Goal: Task Accomplishment & Management: Complete application form

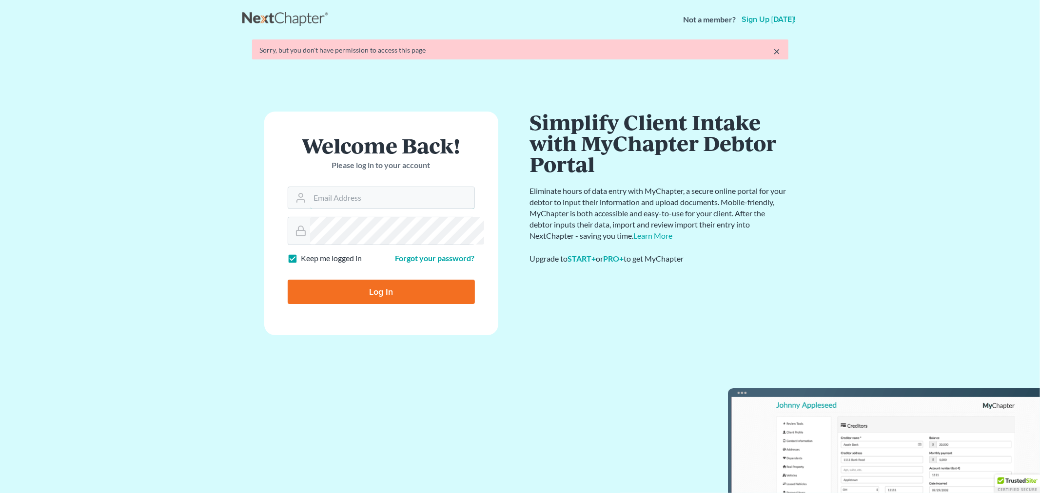
type input "VALERIE@MELICHLAW.COM"
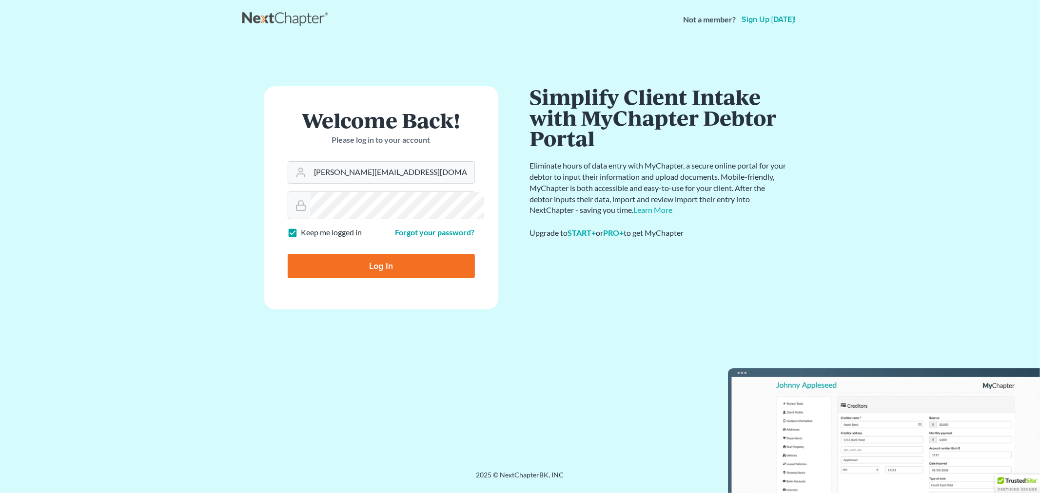
click at [367, 309] on form "Welcome Back! Please log in to your account Email Address VALERIE@MELICHLAW.COM…" at bounding box center [381, 197] width 234 height 223
click at [377, 278] on input "Log In" at bounding box center [381, 266] width 187 height 24
type input "Thinking..."
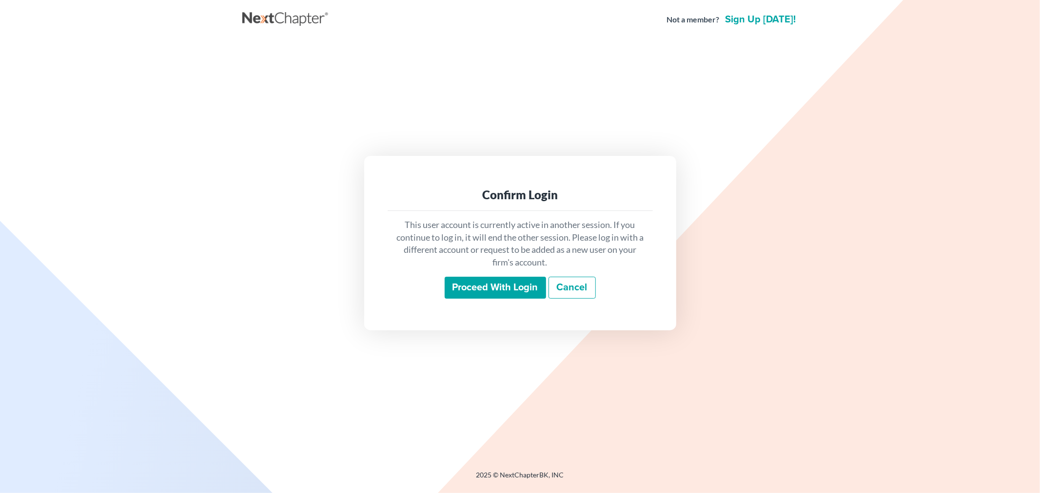
click at [534, 290] on input "Proceed with login" at bounding box center [494, 288] width 101 height 22
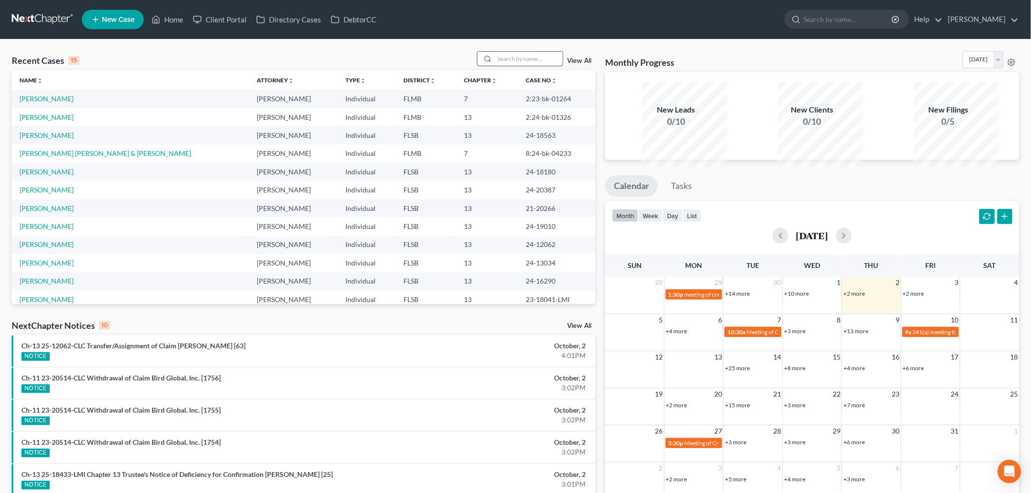
click at [495, 66] on input "search" at bounding box center [529, 59] width 68 height 14
type input "pa"
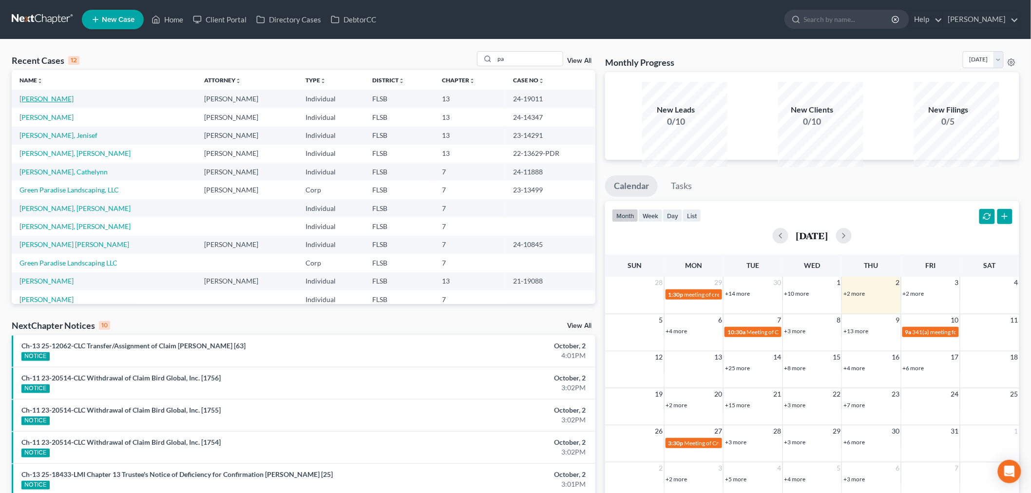
click at [64, 103] on link "Paz, Guillermo" at bounding box center [46, 99] width 54 height 8
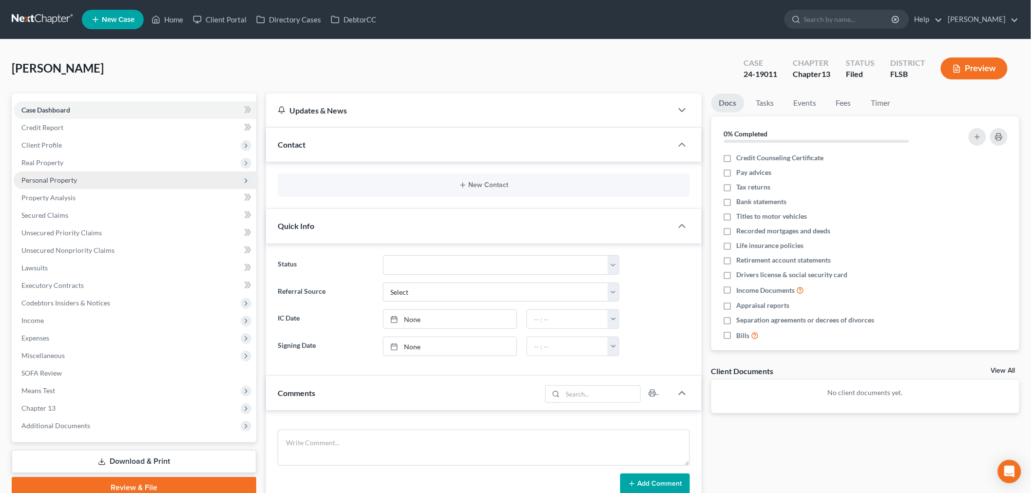
drag, startPoint x: 84, startPoint y: 226, endPoint x: 89, endPoint y: 223, distance: 5.4
click at [77, 184] on span "Personal Property" at bounding box center [49, 180] width 56 height 8
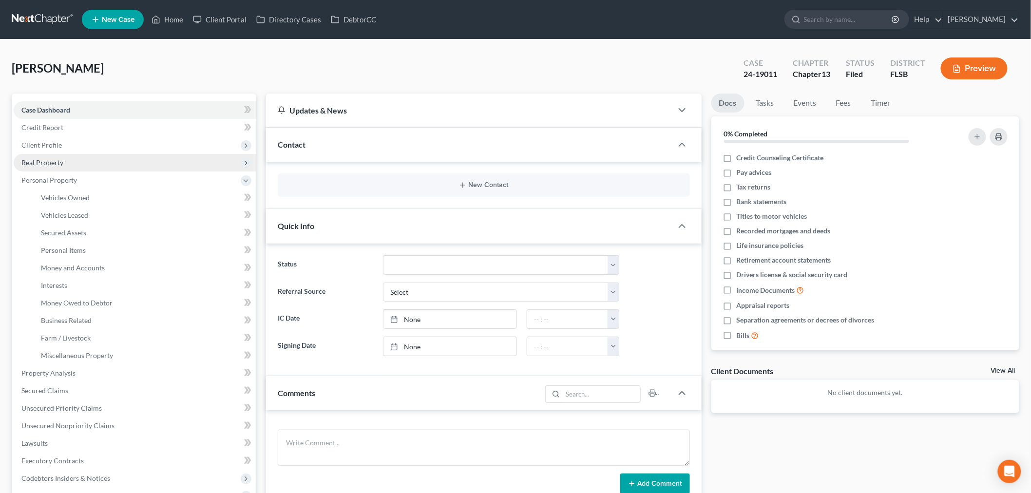
click at [63, 167] on span "Real Property" at bounding box center [42, 162] width 42 height 8
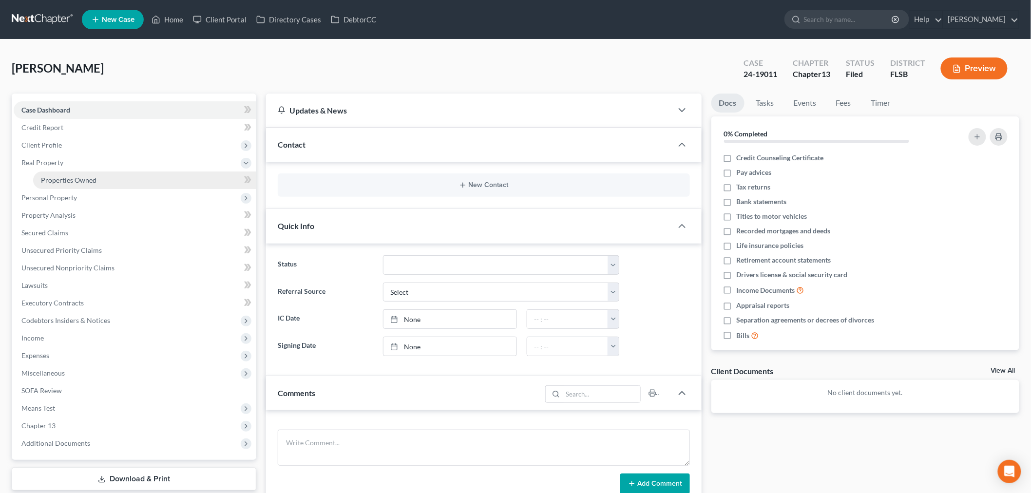
click at [99, 189] on link "Properties Owned" at bounding box center [144, 181] width 223 height 18
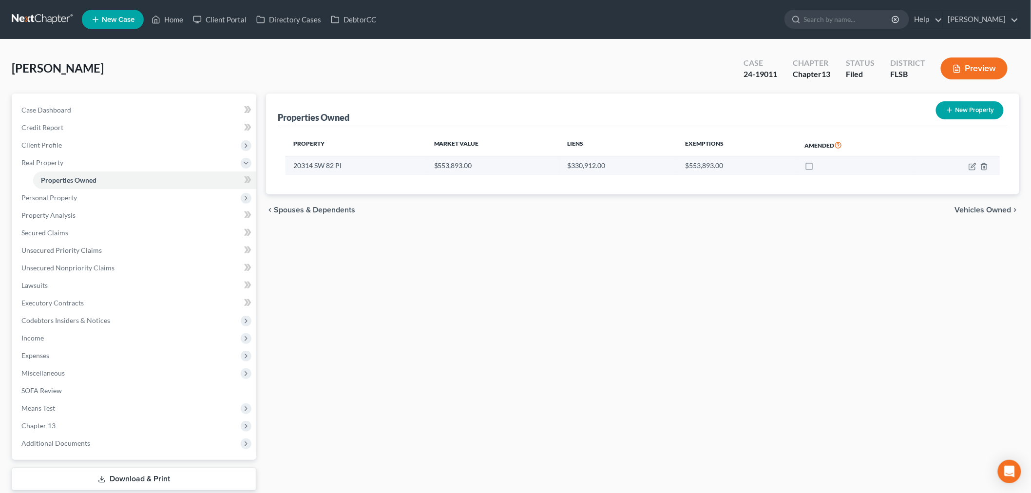
click at [344, 175] on td "20314 SW 82 Pl" at bounding box center [356, 165] width 141 height 19
click at [957, 175] on td at bounding box center [957, 165] width 86 height 19
click at [971, 168] on icon "button" at bounding box center [973, 165] width 4 height 4
select select "9"
select select "3"
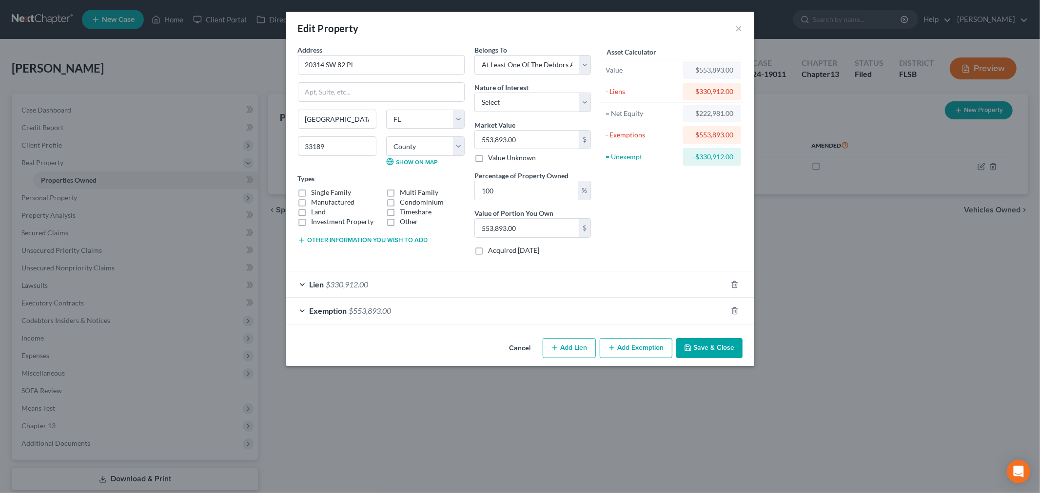
click at [742, 359] on button "Save & Close" at bounding box center [709, 348] width 66 height 20
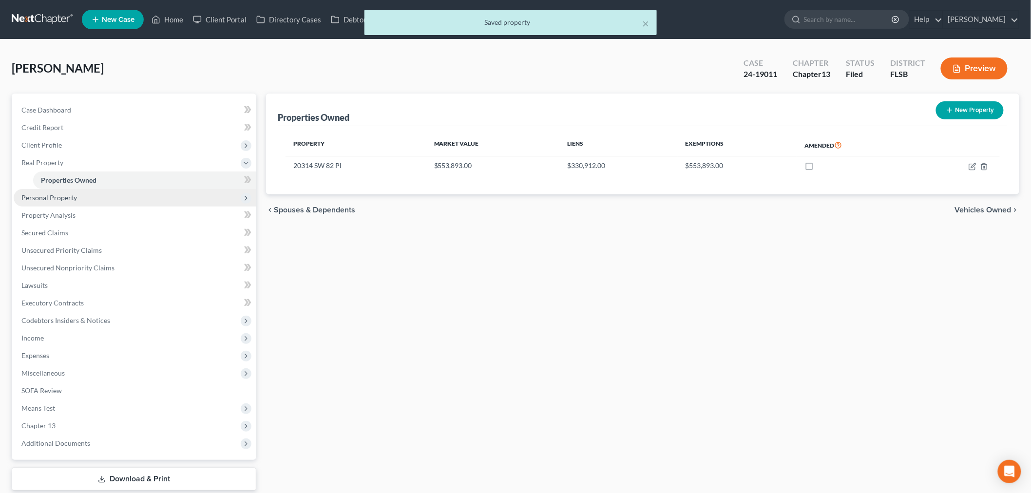
click at [55, 207] on span "Personal Property" at bounding box center [135, 198] width 243 height 18
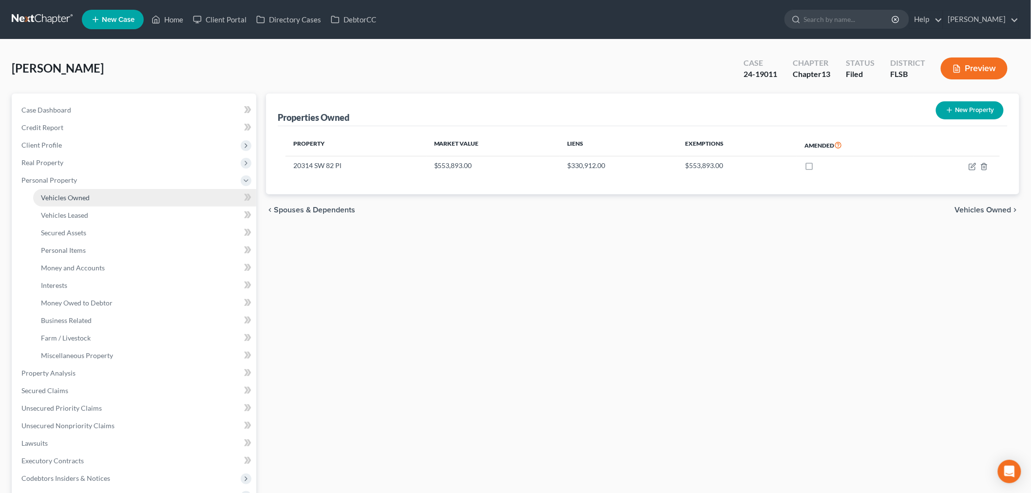
click at [86, 202] on span "Vehicles Owned" at bounding box center [65, 197] width 49 height 8
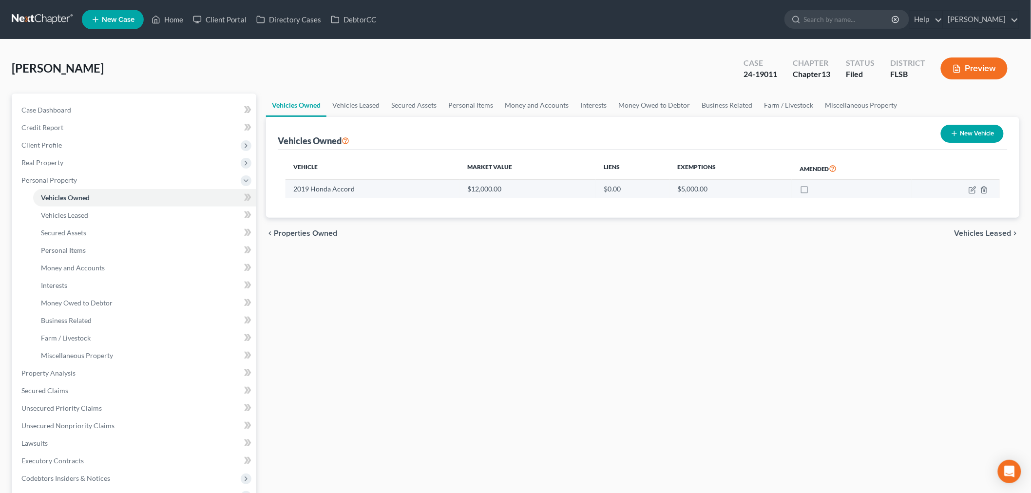
click at [324, 198] on td "2019 Honda Accord" at bounding box center [373, 189] width 174 height 19
click at [969, 193] on icon "button" at bounding box center [972, 190] width 6 height 6
select select "0"
select select "7"
select select "2"
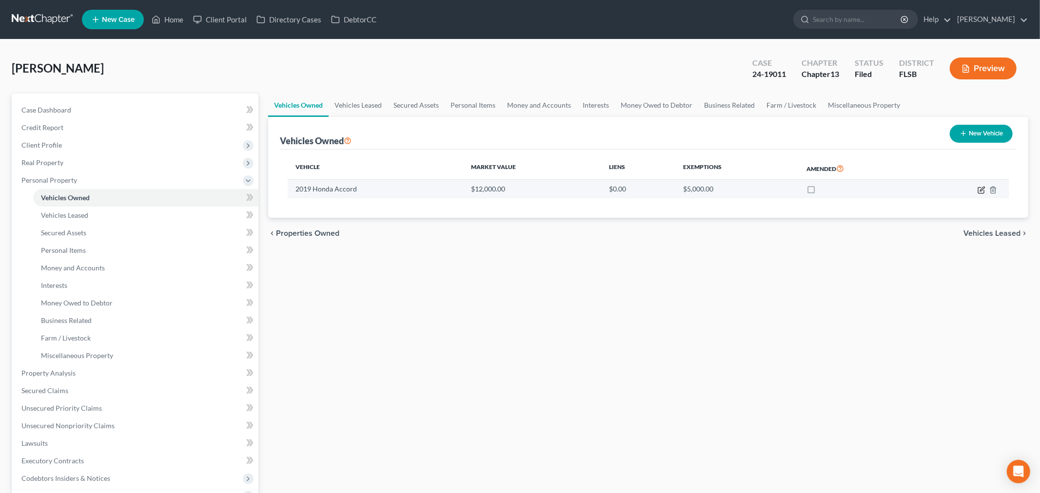
select select "0"
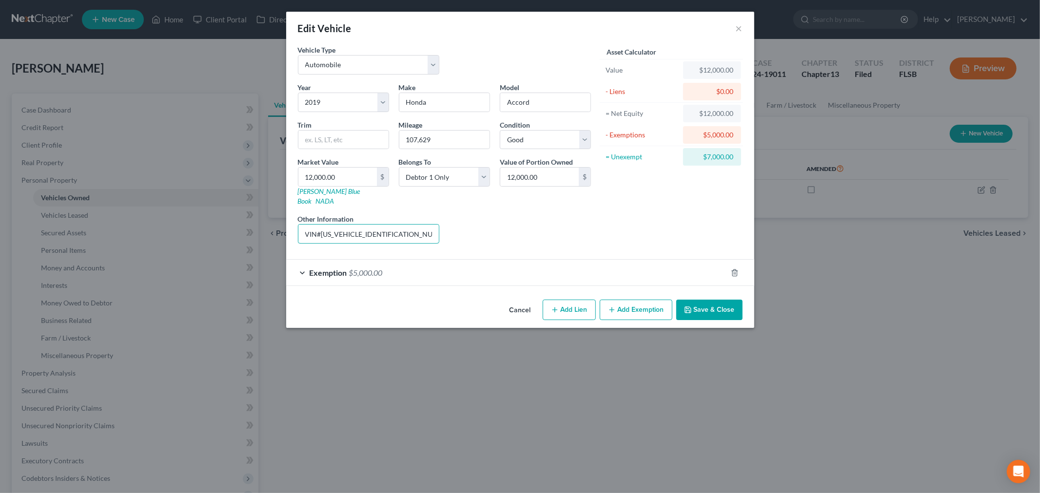
scroll to position [0, 38]
drag, startPoint x: 250, startPoint y: 276, endPoint x: 493, endPoint y: 289, distance: 243.5
click at [493, 251] on div "Year Select 2026 2025 2024 2023 2022 2021 2020 2019 2018 2017 2016 2015 2014 20…" at bounding box center [444, 166] width 303 height 169
click at [286, 286] on div "Exemption $5,000.00" at bounding box center [506, 273] width 441 height 26
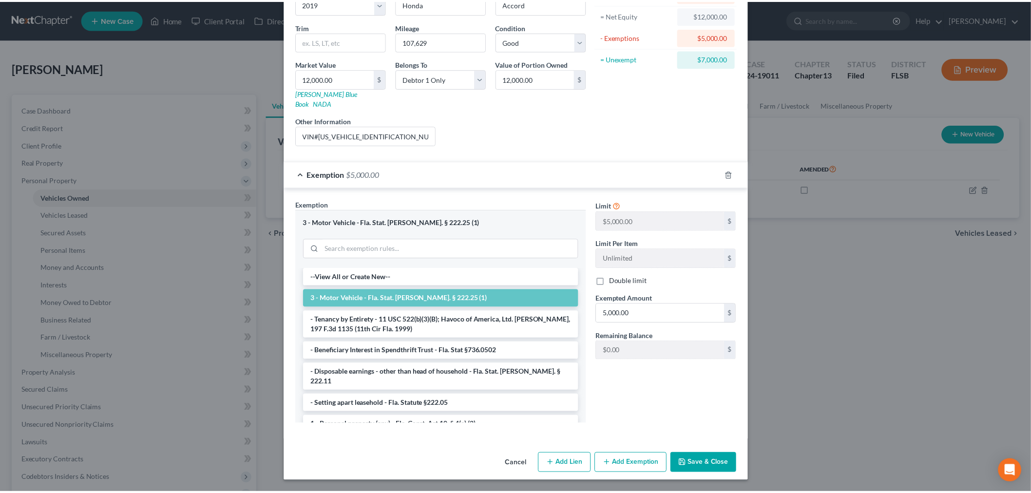
scroll to position [232, 0]
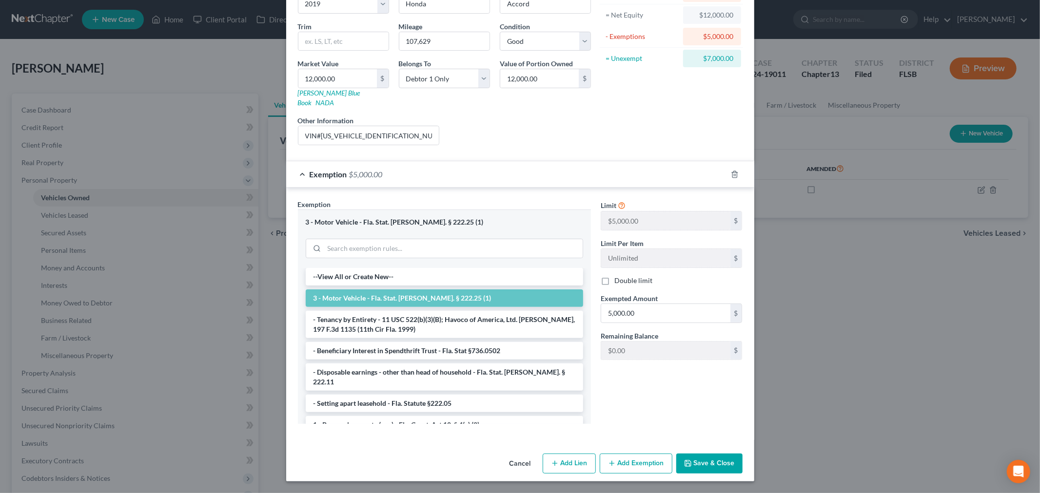
click at [742, 460] on button "Save & Close" at bounding box center [709, 464] width 66 height 20
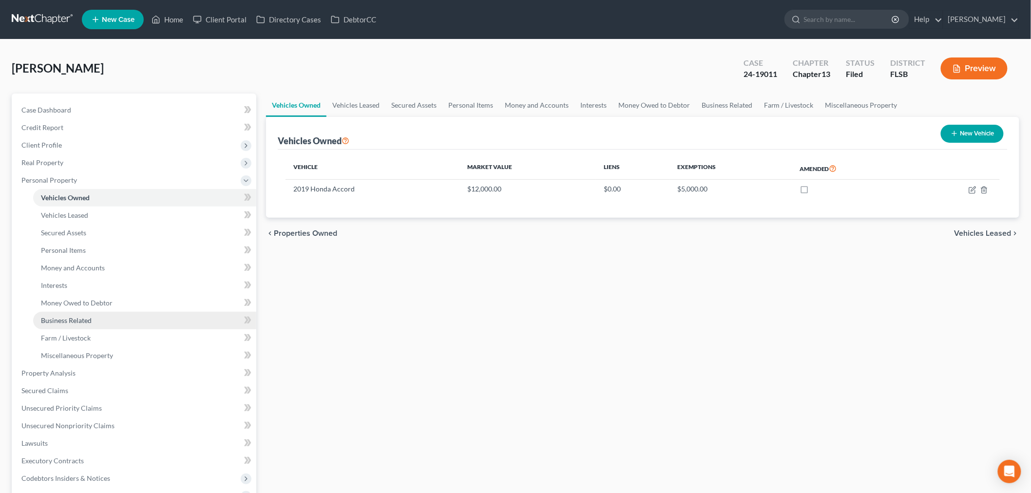
scroll to position [126, 0]
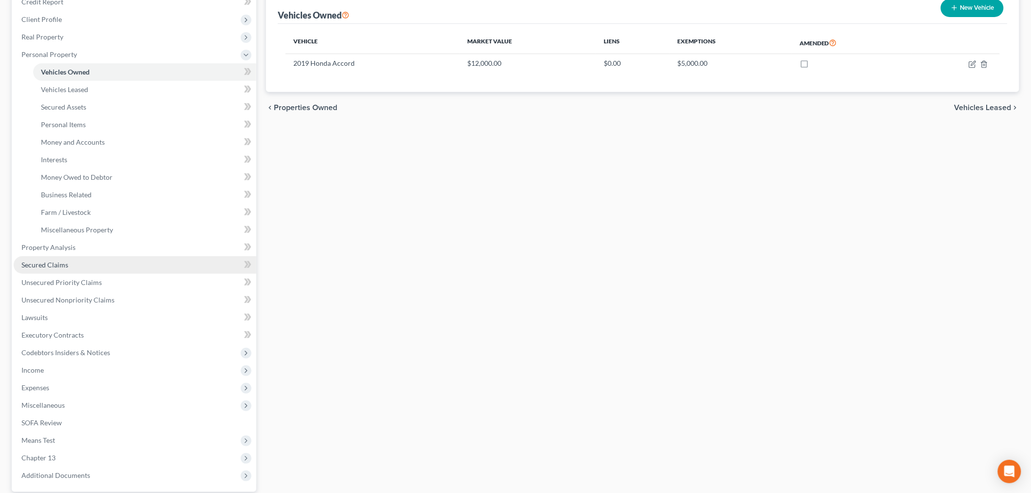
click at [68, 269] on span "Secured Claims" at bounding box center [44, 265] width 47 height 8
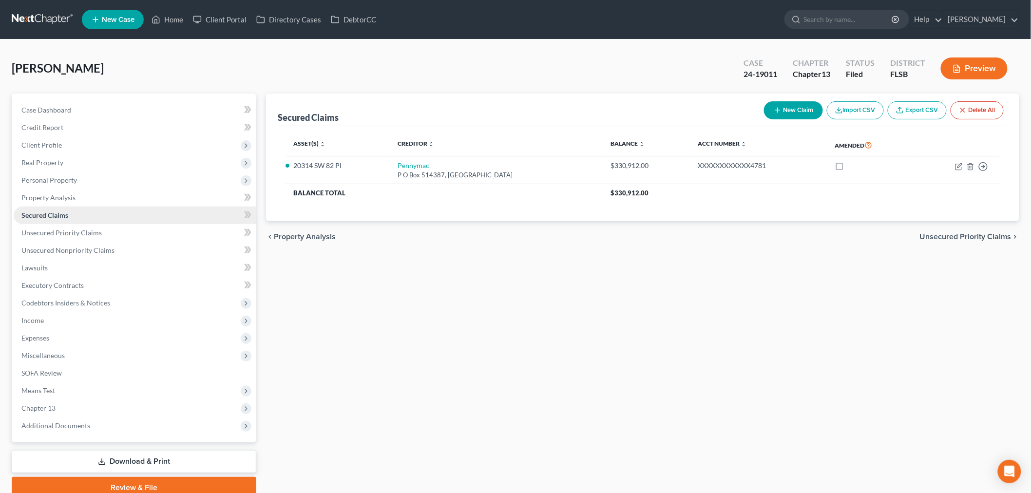
click at [93, 224] on link "Secured Claims" at bounding box center [135, 216] width 243 height 18
click at [58, 219] on span "Secured Claims" at bounding box center [44, 215] width 47 height 8
click at [63, 219] on span "Secured Claims" at bounding box center [44, 215] width 47 height 8
click at [64, 184] on span "Personal Property" at bounding box center [49, 180] width 56 height 8
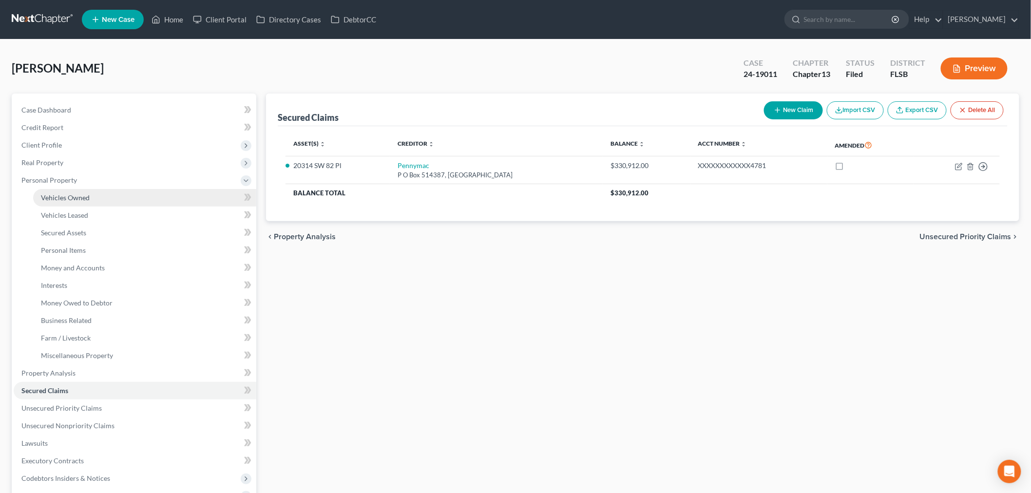
click at [81, 202] on span "Vehicles Owned" at bounding box center [65, 197] width 49 height 8
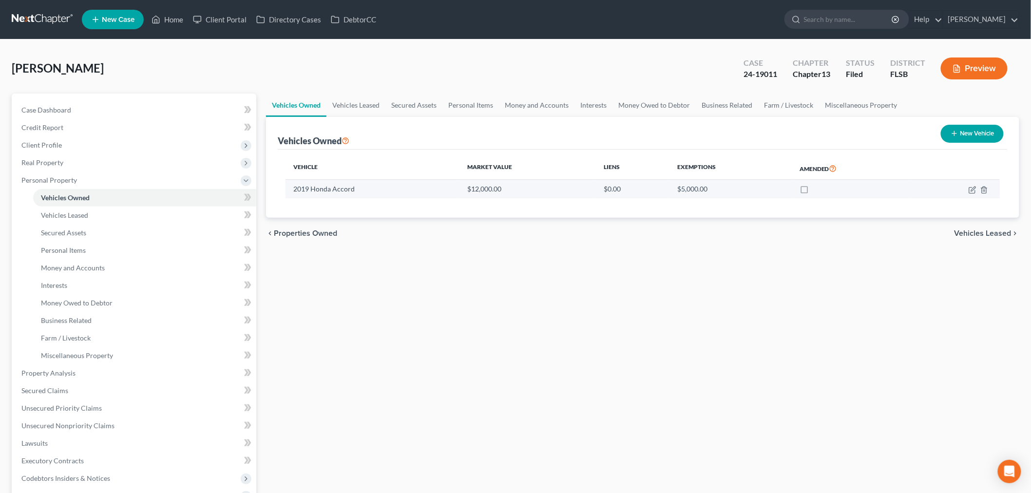
click at [359, 198] on td "2019 Honda Accord" at bounding box center [373, 189] width 174 height 19
click at [959, 198] on td at bounding box center [956, 189] width 88 height 19
click at [969, 193] on icon "button" at bounding box center [972, 190] width 6 height 6
select select "0"
select select "7"
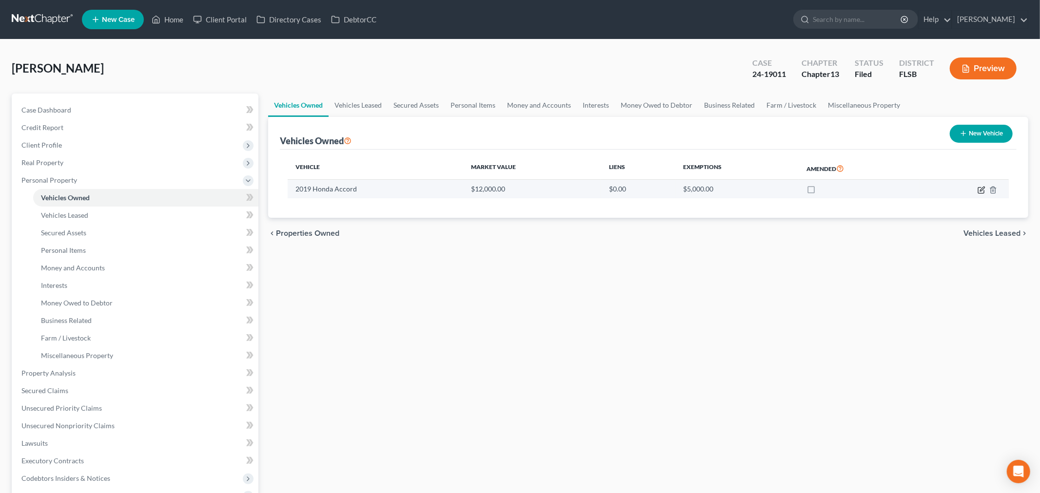
select select "2"
select select "0"
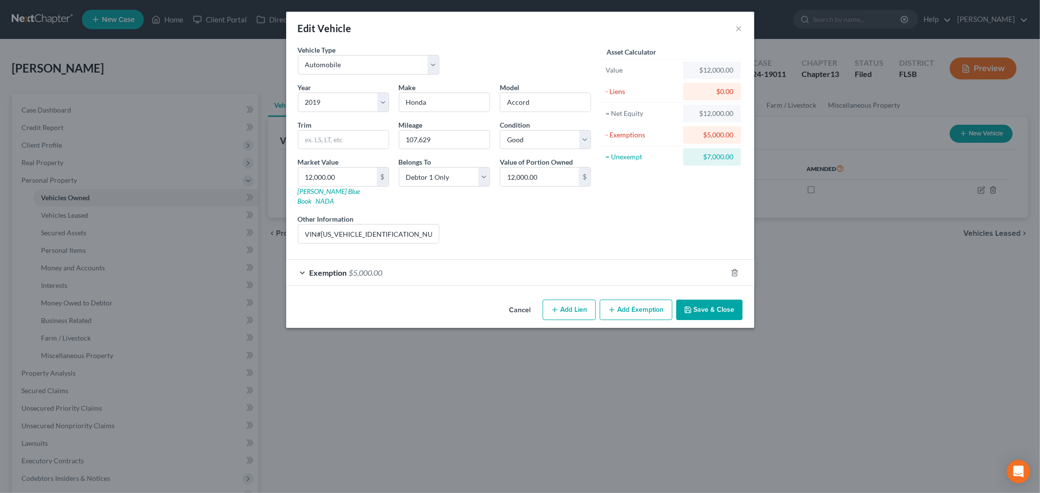
click at [742, 320] on button "Save & Close" at bounding box center [709, 310] width 66 height 20
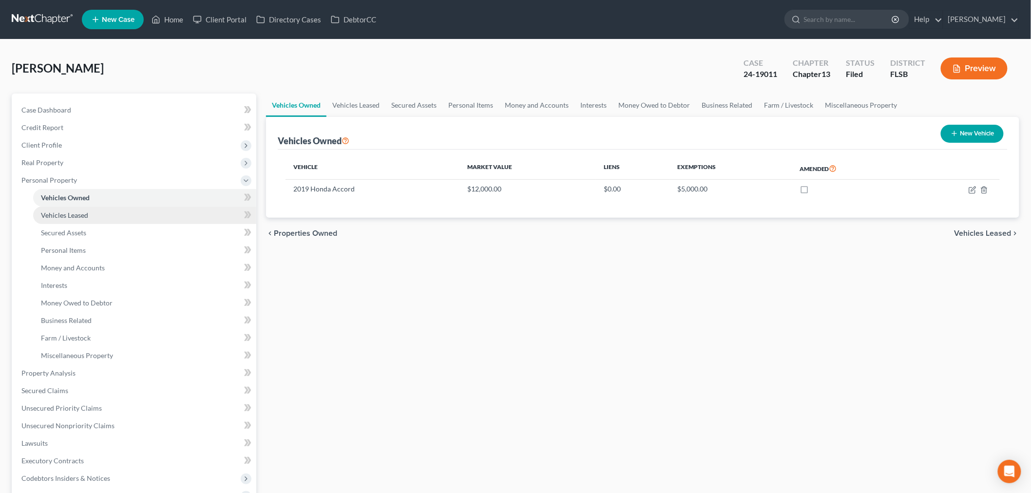
click at [65, 224] on link "Vehicles Leased" at bounding box center [144, 216] width 223 height 18
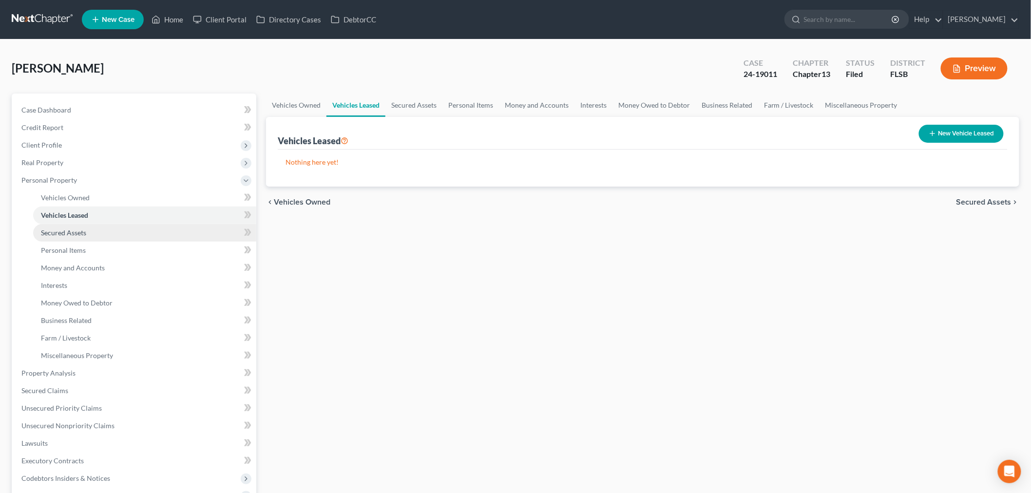
click at [86, 237] on span "Secured Assets" at bounding box center [63, 233] width 45 height 8
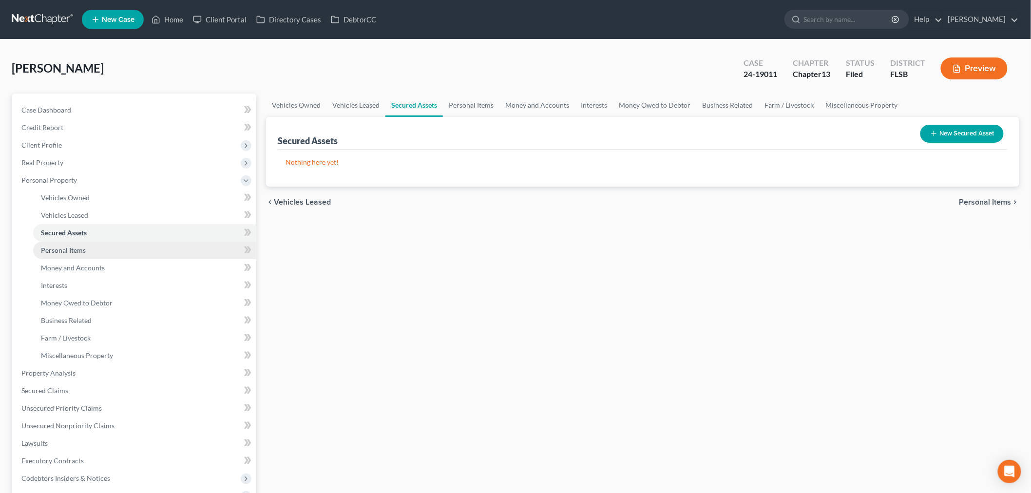
click at [86, 254] on span "Personal Items" at bounding box center [63, 250] width 45 height 8
